Goal: Task Accomplishment & Management: Manage account settings

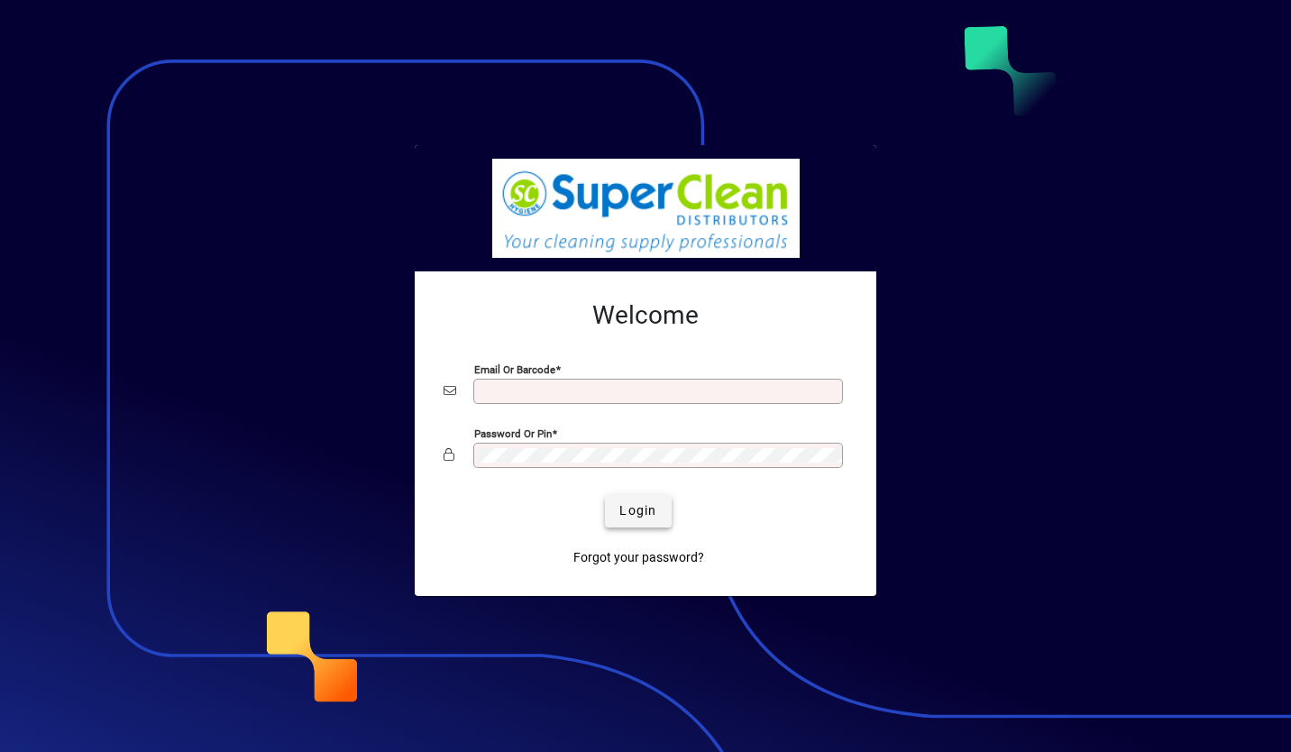
type input "**********"
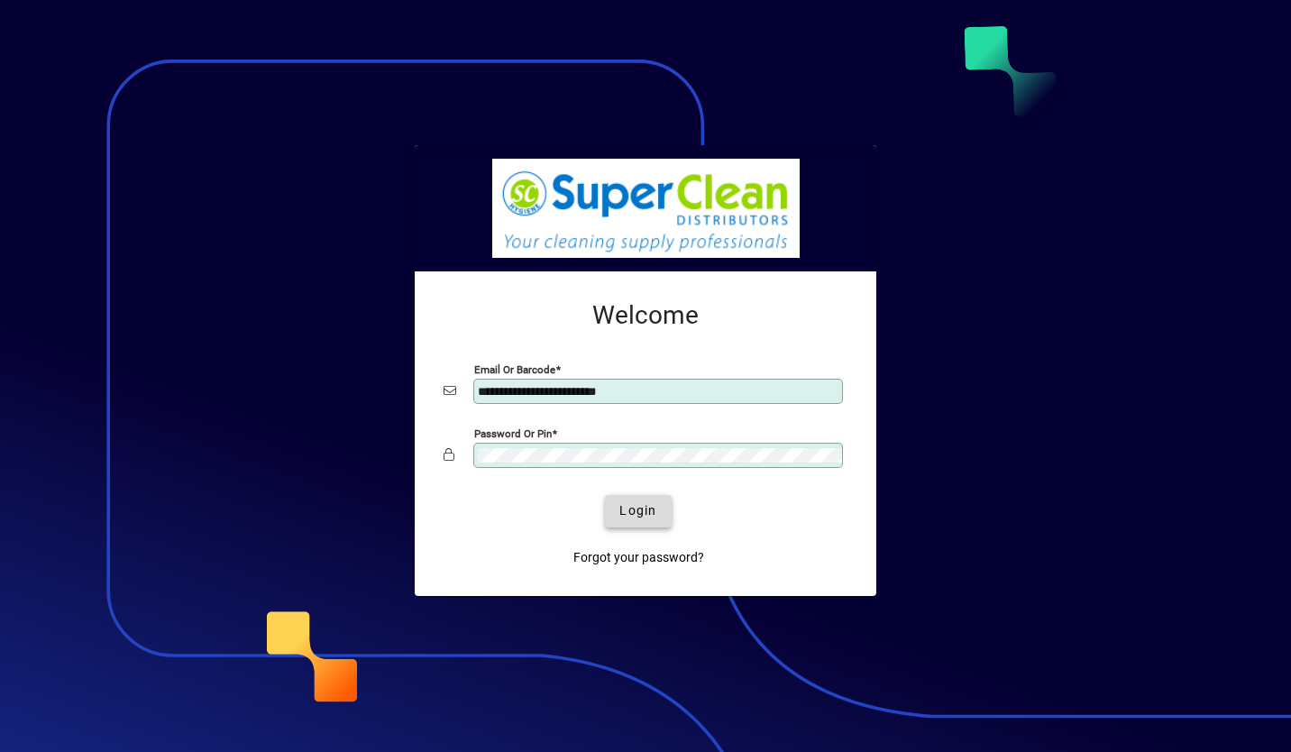
click at [626, 506] on span "Login" at bounding box center [638, 510] width 37 height 19
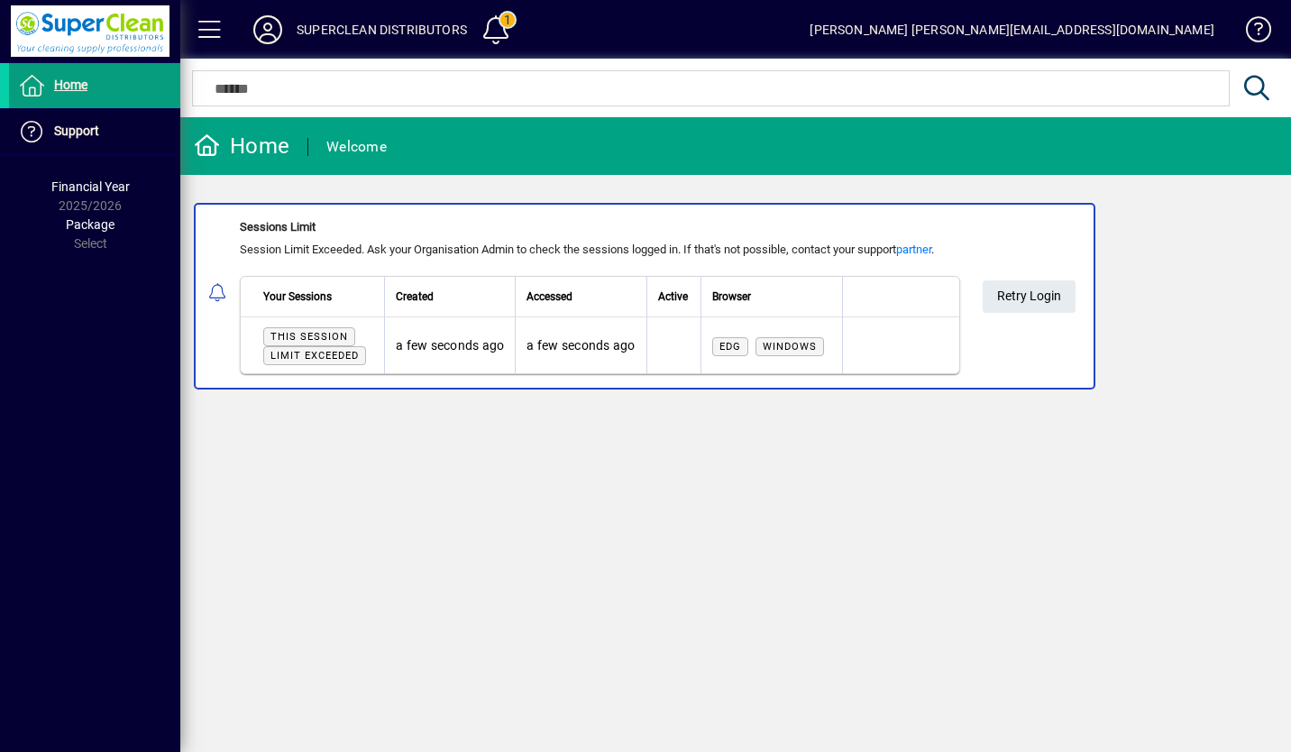
click at [282, 34] on icon at bounding box center [268, 29] width 36 height 29
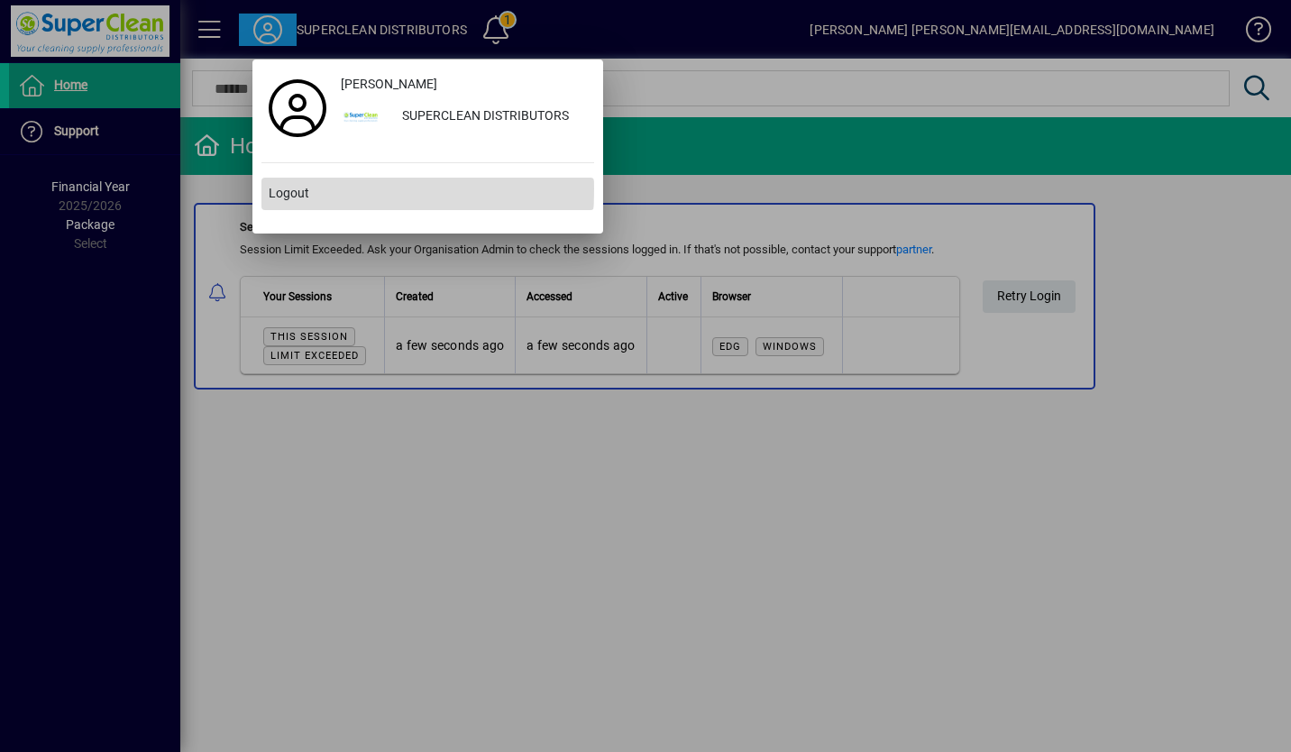
click at [305, 188] on span "Logout" at bounding box center [289, 193] width 41 height 19
